Goal: Browse casually: Explore the website without a specific task or goal

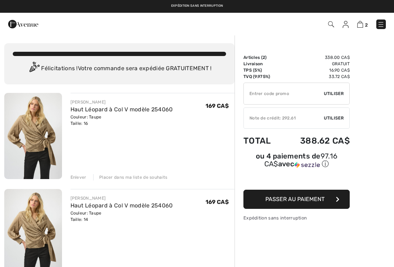
click at [343, 202] on button "Passer au paiement" at bounding box center [297, 199] width 106 height 19
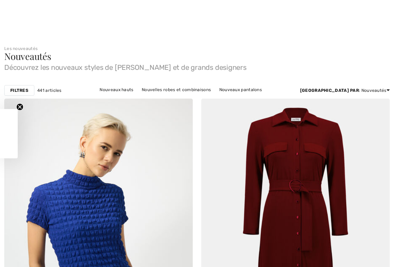
checkbox input "true"
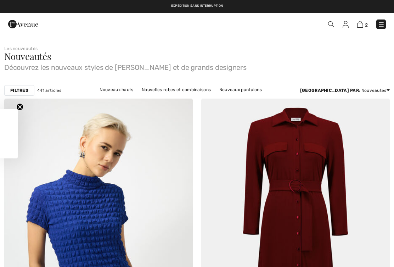
checkbox input "true"
click at [385, 27] on img at bounding box center [381, 24] width 7 height 7
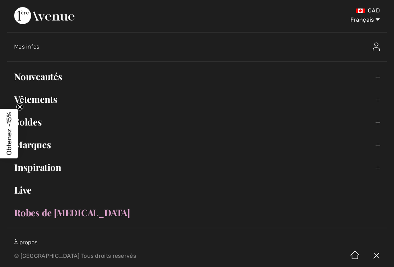
click at [8, 129] on span "Obtenez -15%" at bounding box center [9, 133] width 8 height 43
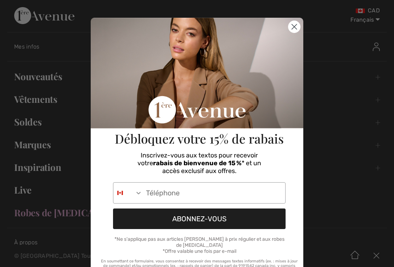
click at [168, 194] on input "Phone Number" at bounding box center [213, 193] width 143 height 21
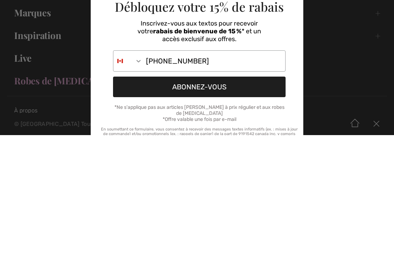
type input "819-214-3993"
click at [222, 208] on button "ABONNEZ-VOUS" at bounding box center [199, 218] width 173 height 21
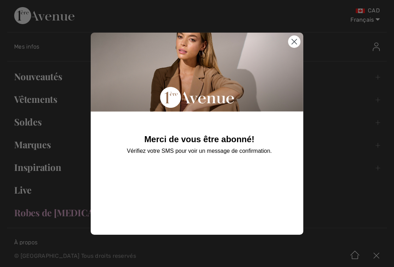
click at [295, 46] on circle "Close dialog" at bounding box center [295, 41] width 12 height 12
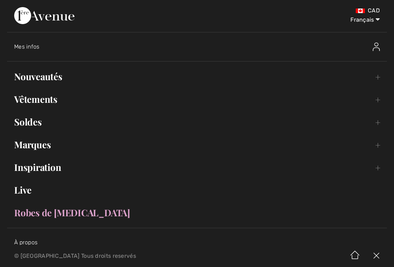
scroll to position [0, 0]
click at [37, 83] on link "Nouveautés Toggle submenu" at bounding box center [197, 77] width 380 height 16
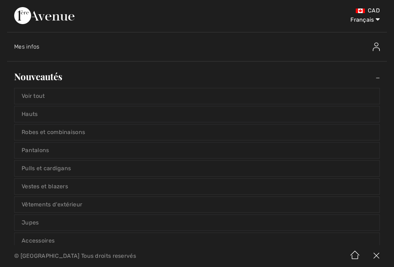
click at [46, 97] on link "Voir tout" at bounding box center [197, 96] width 365 height 16
click at [40, 99] on link "Voir tout" at bounding box center [197, 96] width 365 height 16
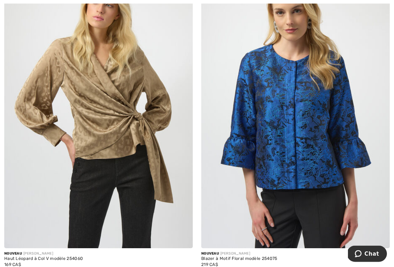
scroll to position [2395, 0]
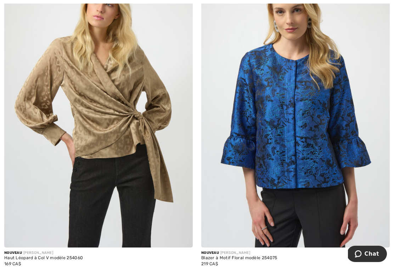
click at [106, 219] on img at bounding box center [98, 106] width 189 height 283
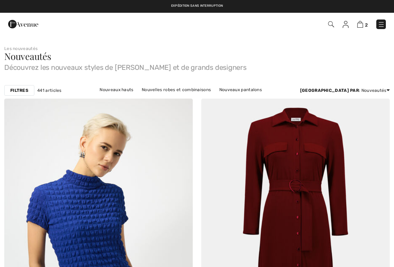
checkbox input "true"
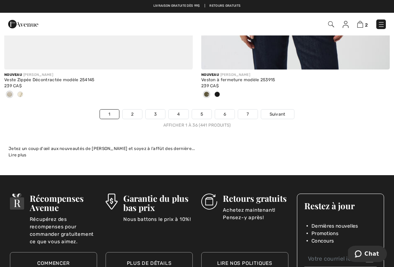
scroll to position [5779, 0]
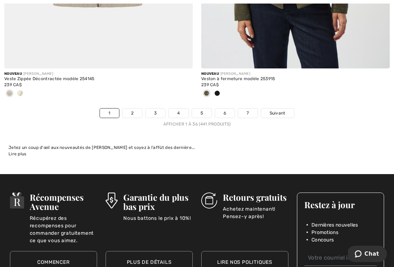
click at [285, 112] on link "Suivant" at bounding box center [277, 112] width 33 height 9
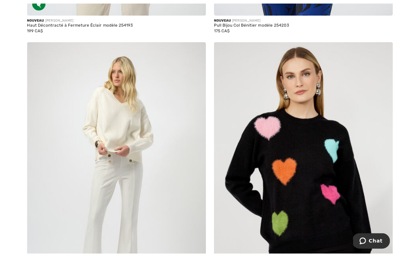
scroll to position [4249, 0]
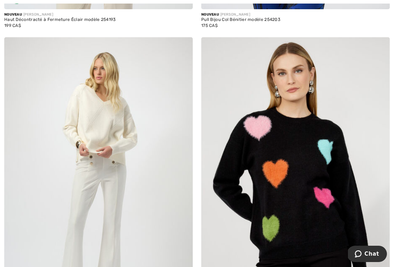
click at [141, 126] on img at bounding box center [98, 178] width 189 height 283
click at [117, 118] on img at bounding box center [98, 178] width 189 height 283
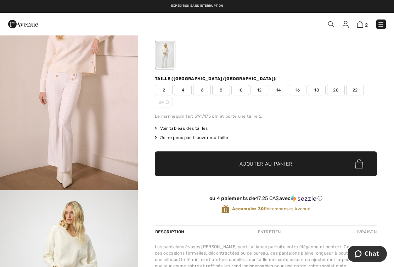
click at [105, 80] on img "1 / 6" at bounding box center [69, 86] width 138 height 207
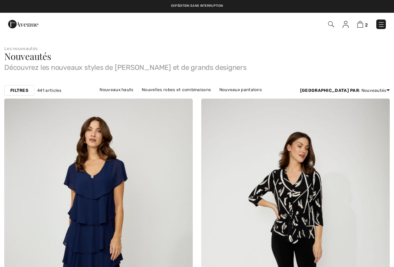
checkbox input "true"
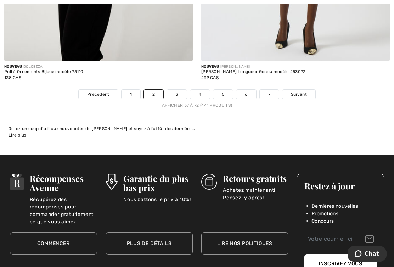
click at [306, 91] on span "Suivant" at bounding box center [299, 94] width 16 height 6
click at [304, 90] on link "Suivant" at bounding box center [299, 94] width 33 height 9
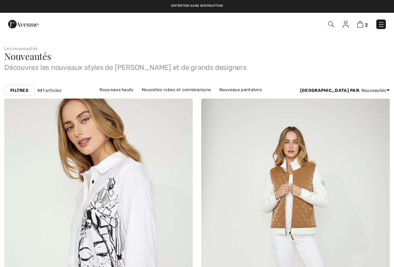
checkbox input "true"
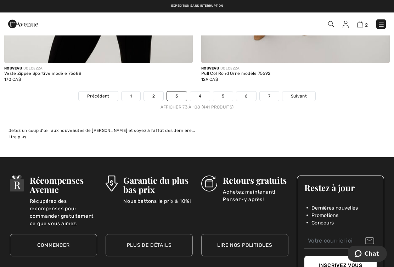
scroll to position [5719, 0]
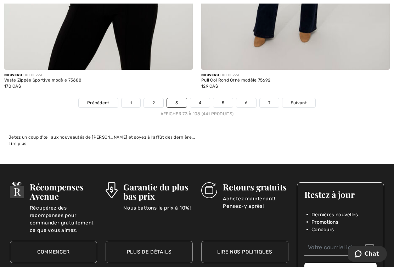
click at [307, 98] on link "Suivant" at bounding box center [299, 102] width 33 height 9
click at [301, 98] on link "Suivant" at bounding box center [299, 102] width 33 height 9
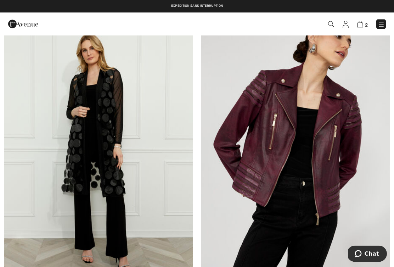
scroll to position [709, 0]
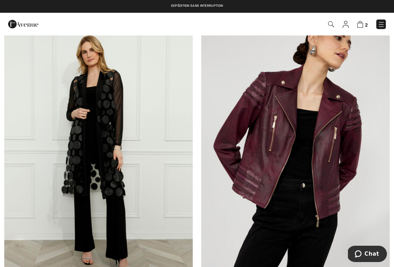
click at [122, 138] on img at bounding box center [98, 152] width 189 height 283
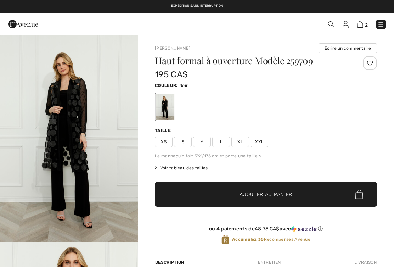
checkbox input "true"
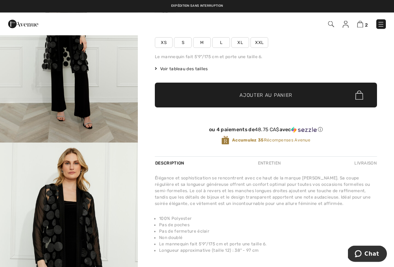
scroll to position [88, 0]
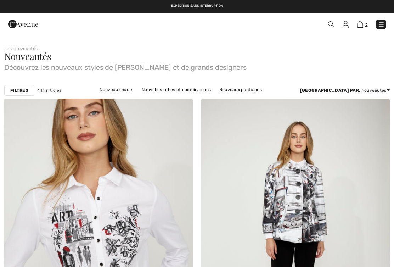
checkbox input "true"
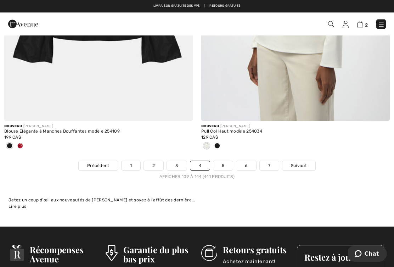
scroll to position [5738, 0]
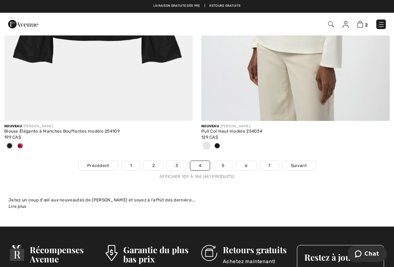
click at [308, 162] on link "Suivant" at bounding box center [299, 165] width 33 height 9
click at [300, 165] on link "Suivant" at bounding box center [299, 165] width 33 height 9
click at [303, 164] on link "Suivant" at bounding box center [299, 165] width 33 height 9
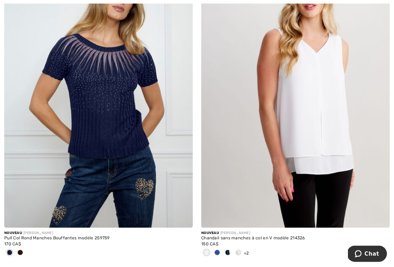
scroll to position [1109, 0]
click at [224, 250] on div at bounding box center [228, 253] width 11 height 12
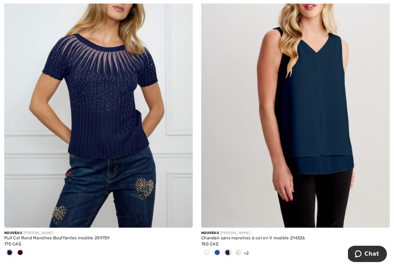
click at [222, 252] on div at bounding box center [217, 253] width 11 height 12
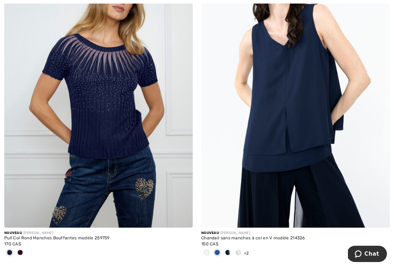
click at [232, 251] on div at bounding box center [228, 253] width 11 height 12
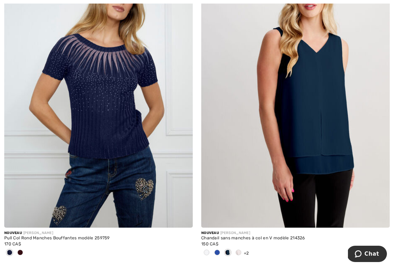
click at [237, 253] on span at bounding box center [239, 253] width 6 height 6
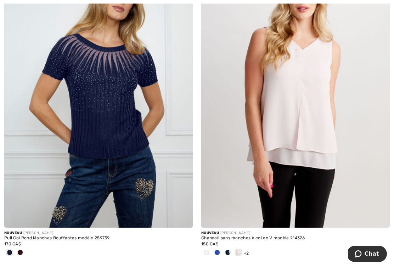
click at [233, 253] on div at bounding box center [228, 253] width 11 height 12
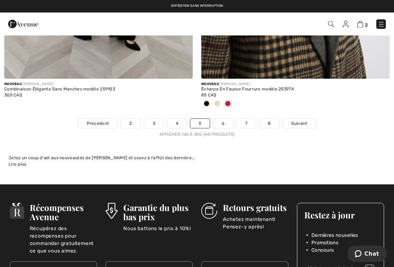
scroll to position [5791, 0]
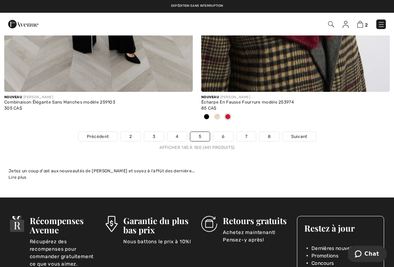
click at [304, 133] on span "Suivant" at bounding box center [299, 136] width 16 height 6
click at [304, 134] on span "Suivant" at bounding box center [299, 136] width 16 height 6
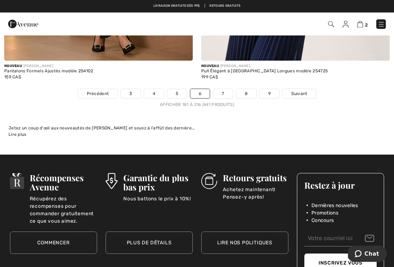
scroll to position [5821, 0]
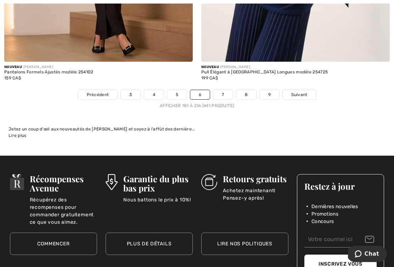
click at [308, 92] on link "Suivant" at bounding box center [299, 94] width 33 height 9
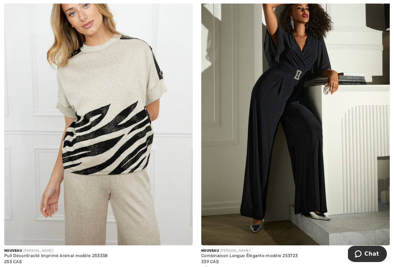
scroll to position [1091, 0]
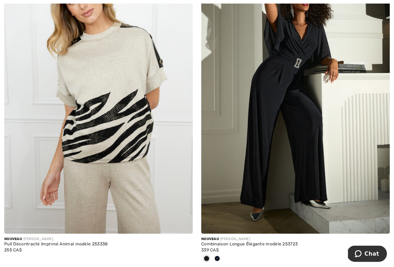
click at [213, 257] on div at bounding box center [217, 259] width 11 height 12
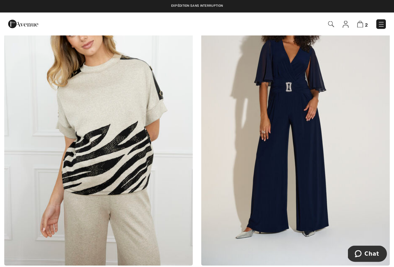
scroll to position [1059, 0]
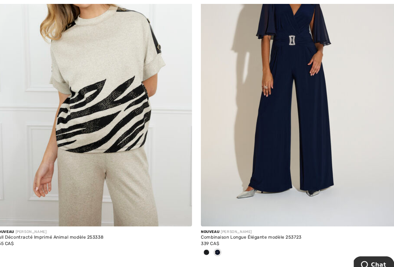
click at [303, 131] on img at bounding box center [295, 75] width 189 height 283
click at [296, 133] on img at bounding box center [295, 75] width 189 height 283
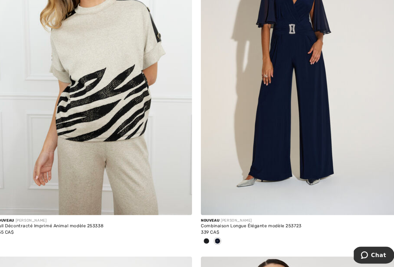
click at [296, 129] on img at bounding box center [295, 74] width 189 height 283
click at [300, 132] on img at bounding box center [295, 74] width 189 height 283
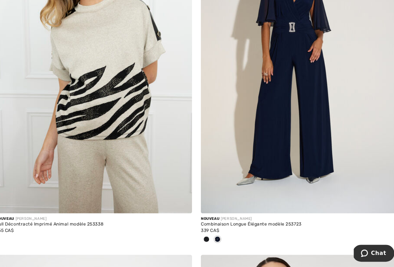
click at [235, 218] on div "Nouveau JOSEPH RIBKOFF" at bounding box center [295, 220] width 189 height 5
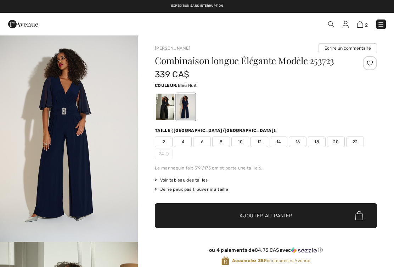
checkbox input "true"
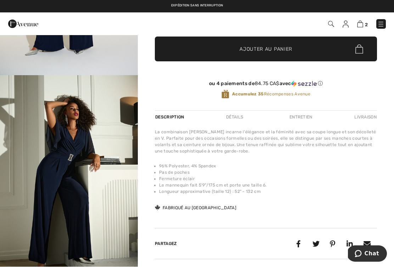
click at [121, 146] on img "2 / 4" at bounding box center [69, 179] width 138 height 207
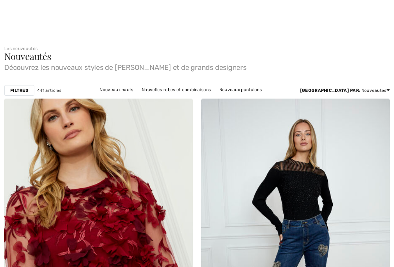
checkbox input "true"
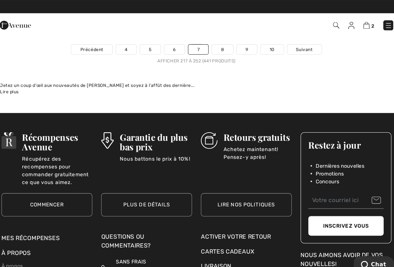
scroll to position [5851, 0]
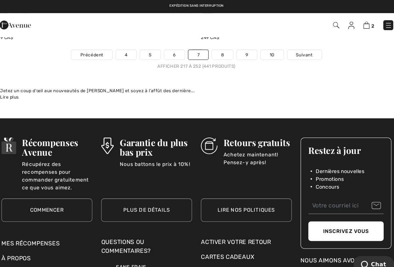
click at [295, 50] on span "Suivant" at bounding box center [301, 53] width 16 height 6
click at [299, 51] on link "Suivant" at bounding box center [300, 52] width 33 height 9
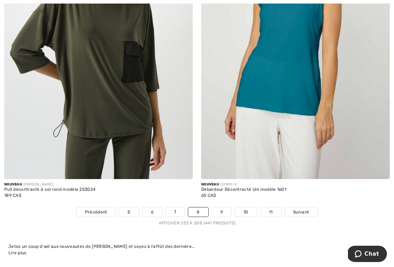
scroll to position [5781, 0]
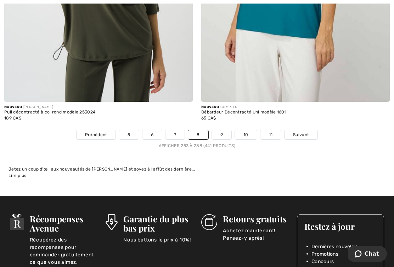
click at [306, 133] on link "Suivant" at bounding box center [301, 134] width 33 height 9
click at [307, 130] on link "Suivant" at bounding box center [301, 134] width 33 height 9
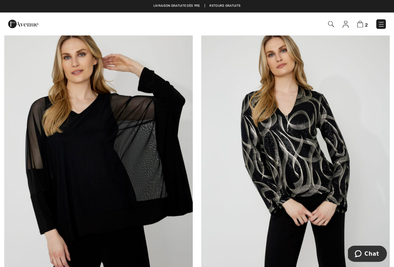
scroll to position [2348, 0]
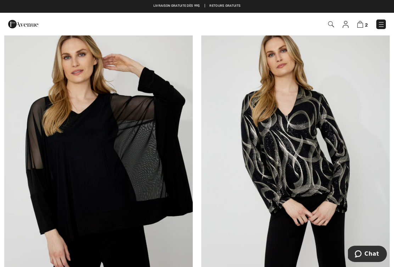
click at [162, 146] on img at bounding box center [98, 164] width 189 height 283
click at [166, 104] on img at bounding box center [98, 164] width 189 height 283
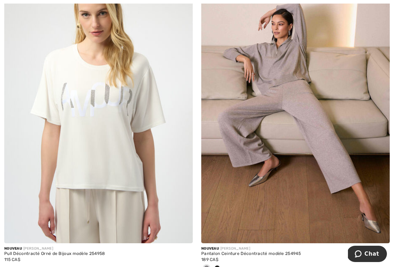
scroll to position [4684, 0]
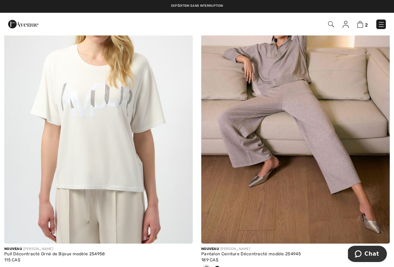
click at [153, 117] on img at bounding box center [98, 102] width 189 height 283
click at [150, 110] on img at bounding box center [98, 102] width 189 height 283
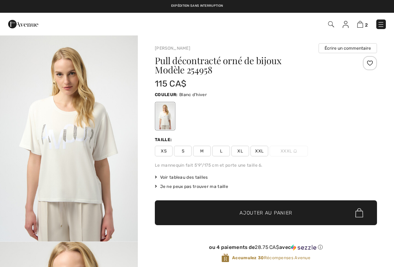
checkbox input "true"
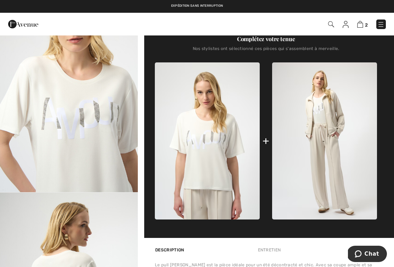
click at [43, 0] on div "Expédition sans interruption Livraison gratuite dès 99$ | Retours gratuits" at bounding box center [197, 6] width 394 height 13
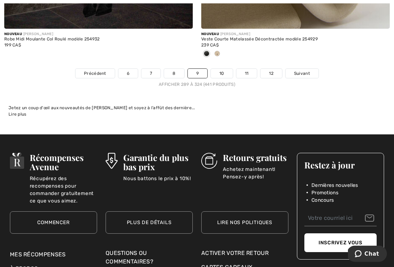
scroll to position [5864, 0]
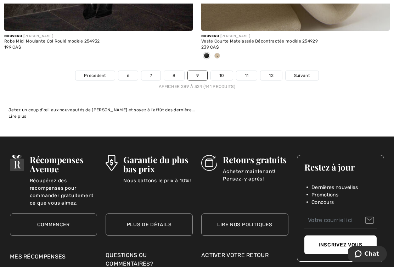
click at [312, 71] on link "Suivant" at bounding box center [302, 75] width 33 height 9
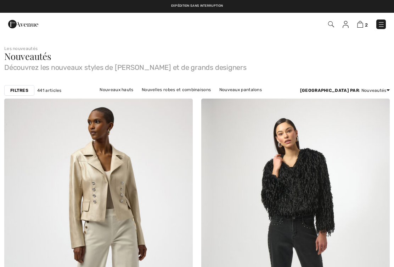
checkbox input "true"
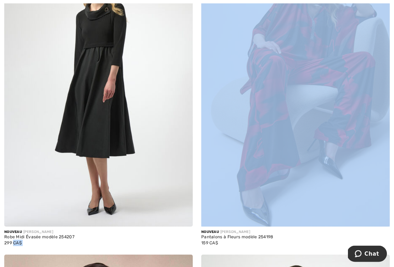
scroll to position [2439, 0]
click at [252, 232] on div "Nouveau JOSEPH RIBKOFF" at bounding box center [295, 231] width 189 height 5
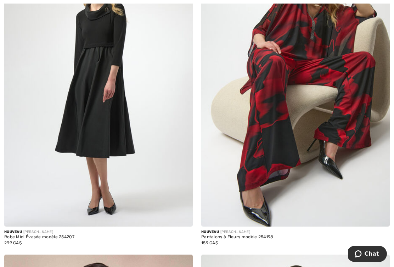
click at [241, 235] on div "Pantalons à Fleurs modèle 254198" at bounding box center [295, 237] width 189 height 5
click at [319, 151] on img at bounding box center [295, 85] width 189 height 283
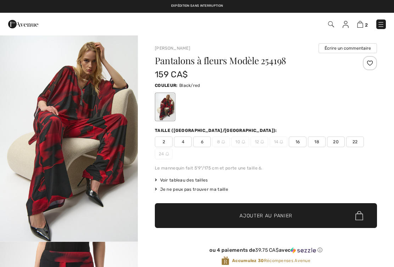
checkbox input "true"
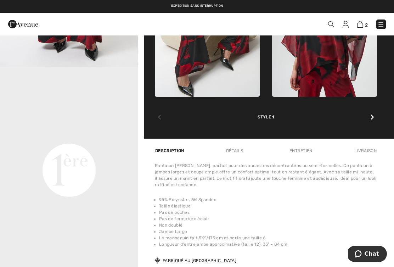
scroll to position [395, 0]
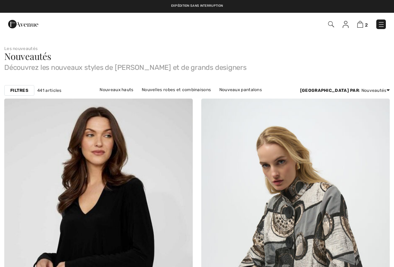
checkbox input "true"
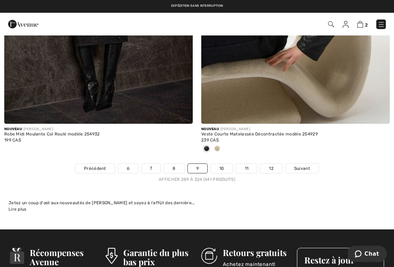
scroll to position [5772, 0]
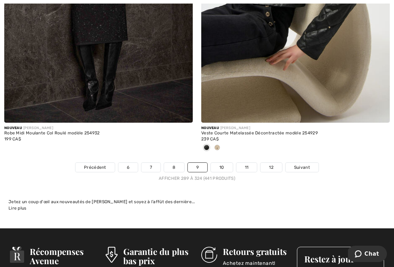
click at [314, 163] on link "Suivant" at bounding box center [302, 167] width 33 height 9
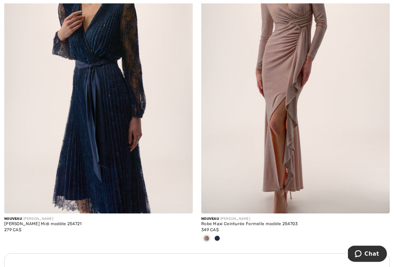
scroll to position [1745, 0]
